Goal: Find specific page/section: Find specific page/section

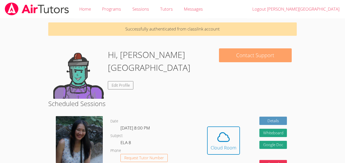
click at [267, 54] on button "Contact Support" at bounding box center [255, 55] width 73 height 14
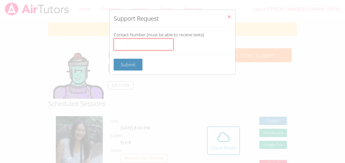
click at [139, 40] on input "Contact Number (must be able to receive texts)" at bounding box center [144, 45] width 60 height 12
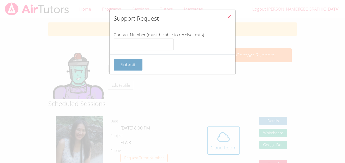
click at [0, 0] on form "Contact Number (must be able to receive texts) Submit" at bounding box center [0, 0] width 0 height 0
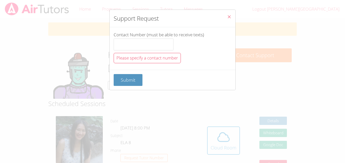
click at [226, 17] on button "Close" at bounding box center [229, 17] width 12 height 15
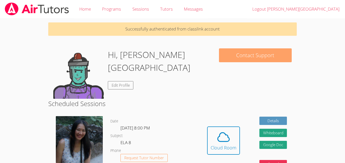
click at [269, 53] on button "Contact Support" at bounding box center [255, 55] width 73 height 14
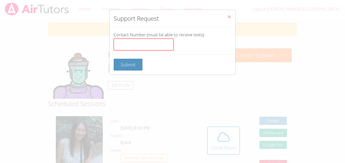
click at [145, 41] on input "Contact Number (must be able to receive texts)" at bounding box center [144, 45] width 60 height 12
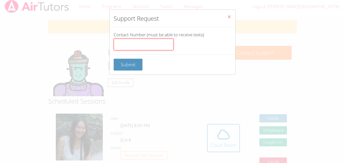
scroll to position [3, 0]
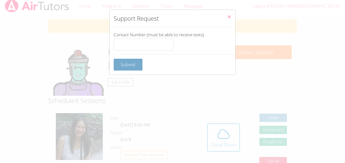
click at [0, 0] on form "Contact Number (must be able to receive texts) Submit" at bounding box center [0, 0] width 0 height 0
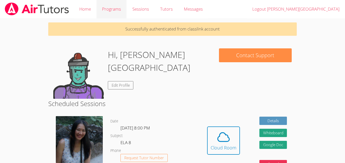
click at [117, 18] on link "Programs" at bounding box center [111, 9] width 30 height 18
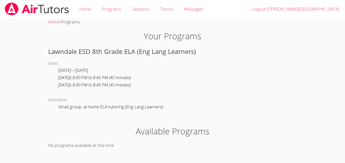
click at [153, 140] on div "Available Programs No programs available at this time" at bounding box center [172, 137] width 248 height 24
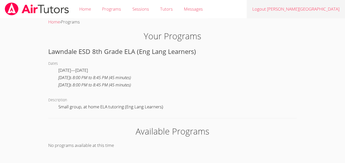
click at [318, 8] on link "Logout Quoc-Anh" at bounding box center [295, 9] width 98 height 18
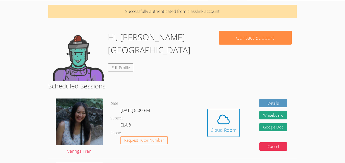
scroll to position [18, 0]
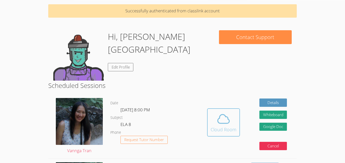
click at [222, 125] on icon at bounding box center [223, 119] width 14 height 14
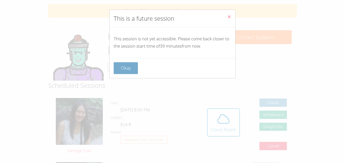
click at [126, 72] on button "Okay" at bounding box center [126, 68] width 24 height 12
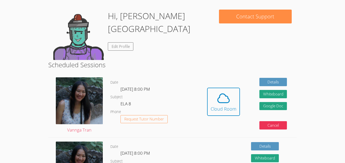
scroll to position [38, 0]
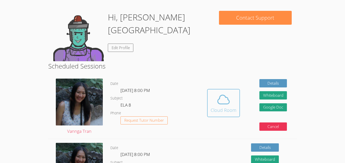
click at [219, 107] on div "Cloud Room" at bounding box center [223, 110] width 26 height 7
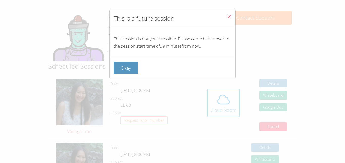
click at [106, 19] on div "This is a future session This session is not yet accessible. Please come back c…" at bounding box center [172, 81] width 345 height 163
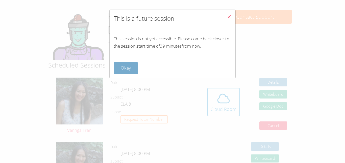
click at [128, 65] on button "Okay" at bounding box center [126, 68] width 24 height 12
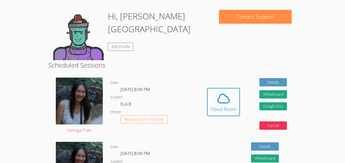
click at [128, 67] on h2 "Scheduled Sessions" at bounding box center [172, 65] width 248 height 10
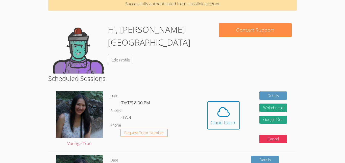
scroll to position [0, 0]
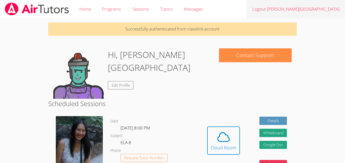
click at [318, 9] on link "Logout [PERSON_NAME][GEOGRAPHIC_DATA]" at bounding box center [295, 9] width 98 height 18
